Goal: Task Accomplishment & Management: Manage account settings

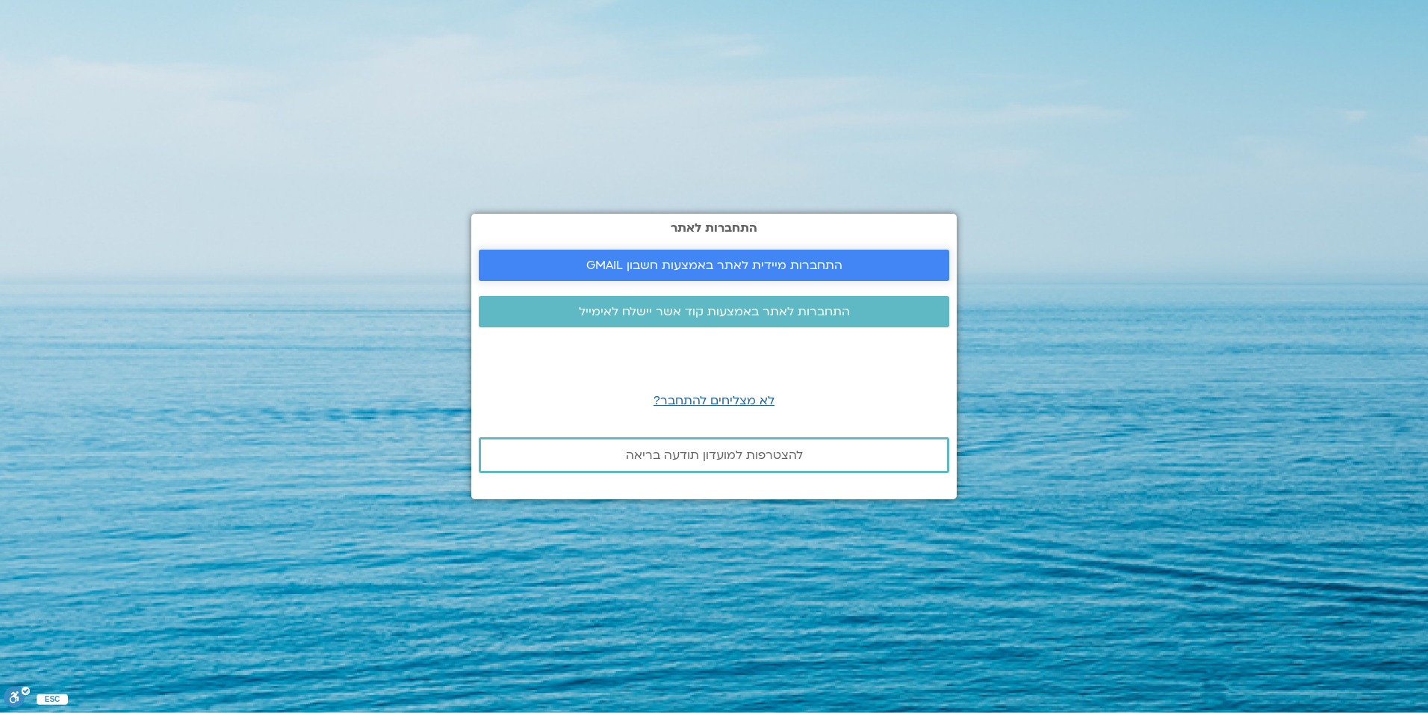
click at [746, 258] on span "התחברות מיידית לאתר באמצעות חשבון GMAIL" at bounding box center [714, 264] width 256 height 13
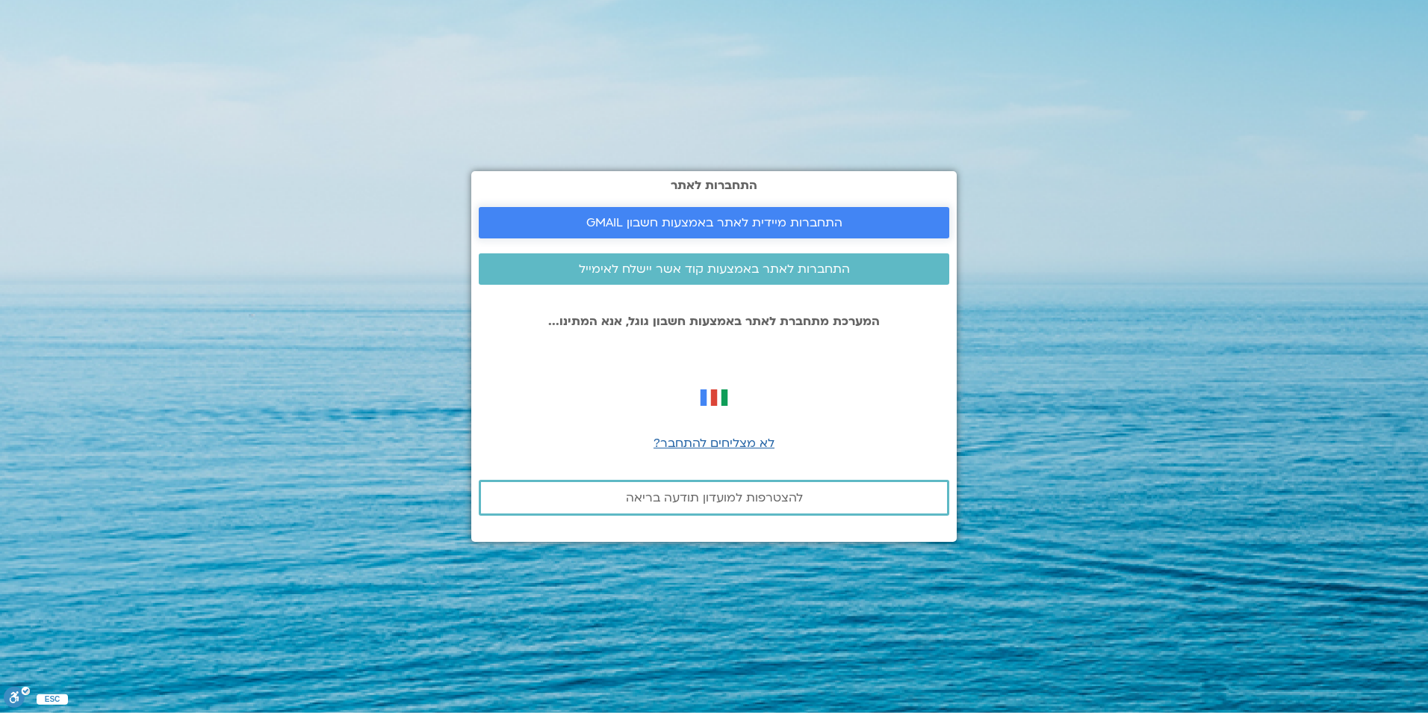
click at [734, 220] on span "התחברות מיידית לאתר באמצעות חשבון GMAIL" at bounding box center [714, 222] width 256 height 13
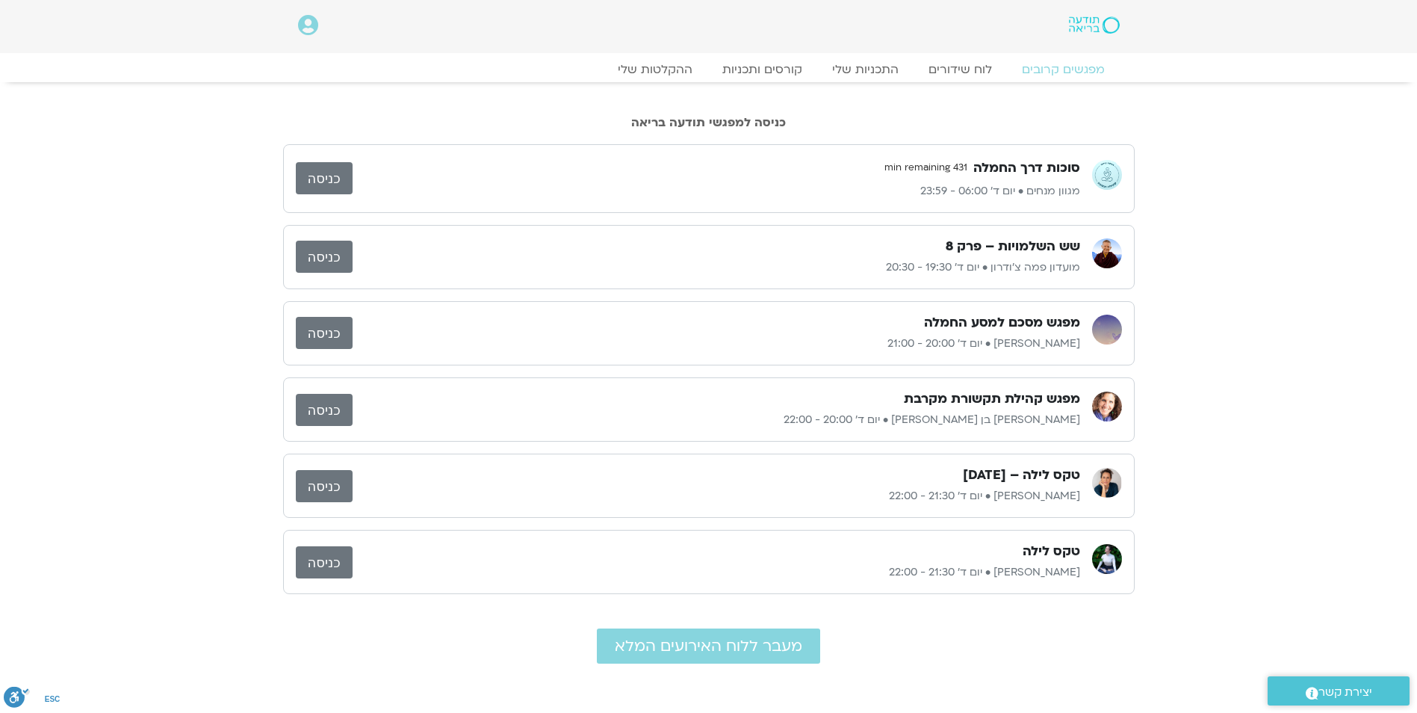
click at [327, 411] on link "כניסה" at bounding box center [324, 410] width 57 height 32
